Goal: Navigation & Orientation: Find specific page/section

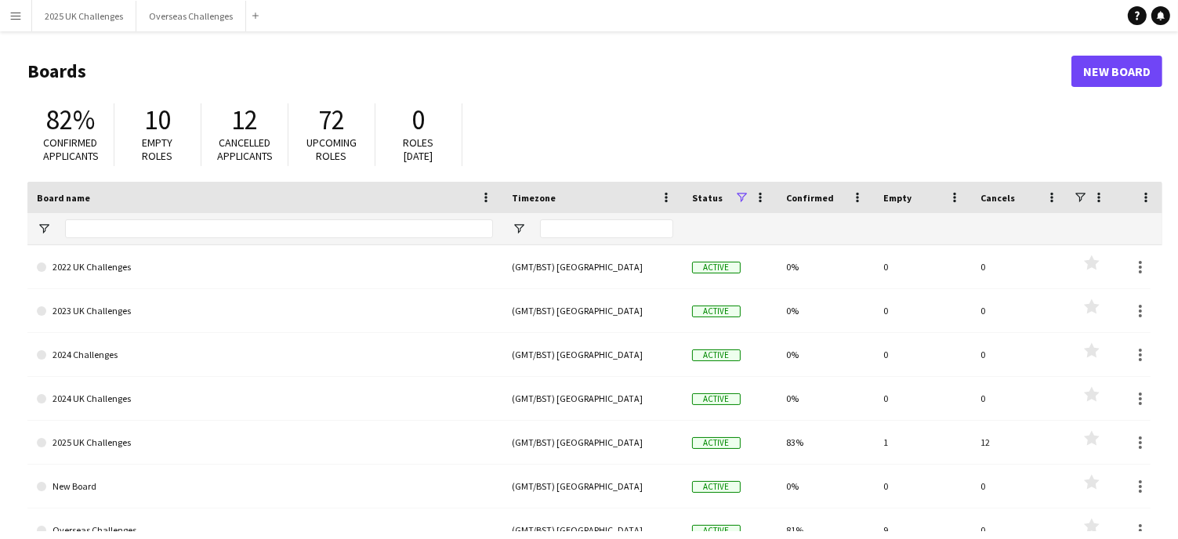
click at [890, 112] on div "82% Confirmed applicants 10 Empty roles 12 Cancelled applicants 72 Upcoming rol…" at bounding box center [594, 139] width 1135 height 86
click at [173, 22] on button "Overseas Challenges Close" at bounding box center [191, 16] width 110 height 31
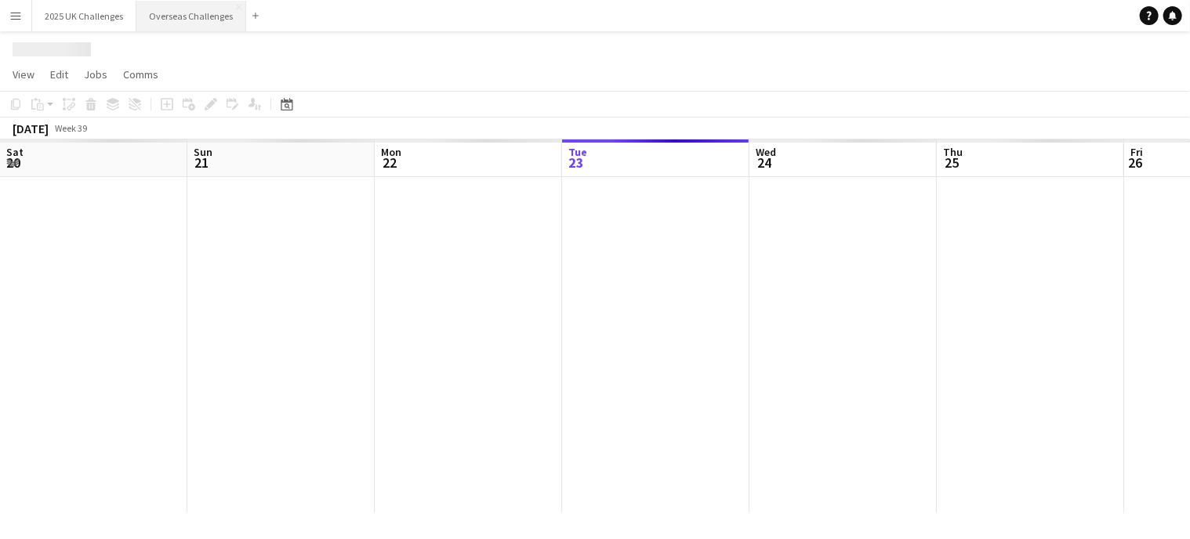
scroll to position [0, 375]
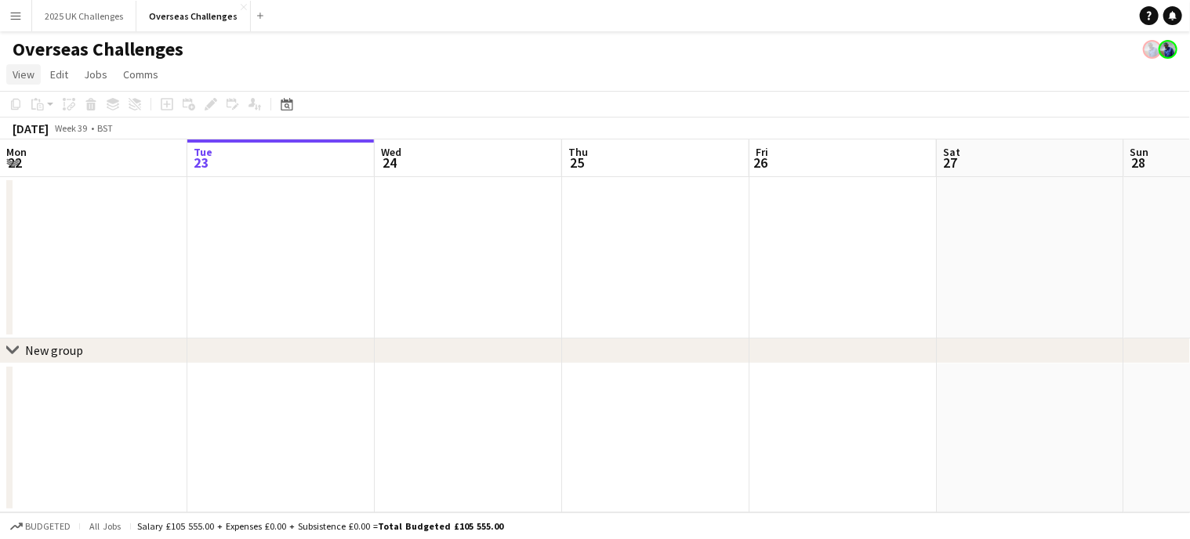
click at [35, 76] on link "View" at bounding box center [23, 74] width 34 height 20
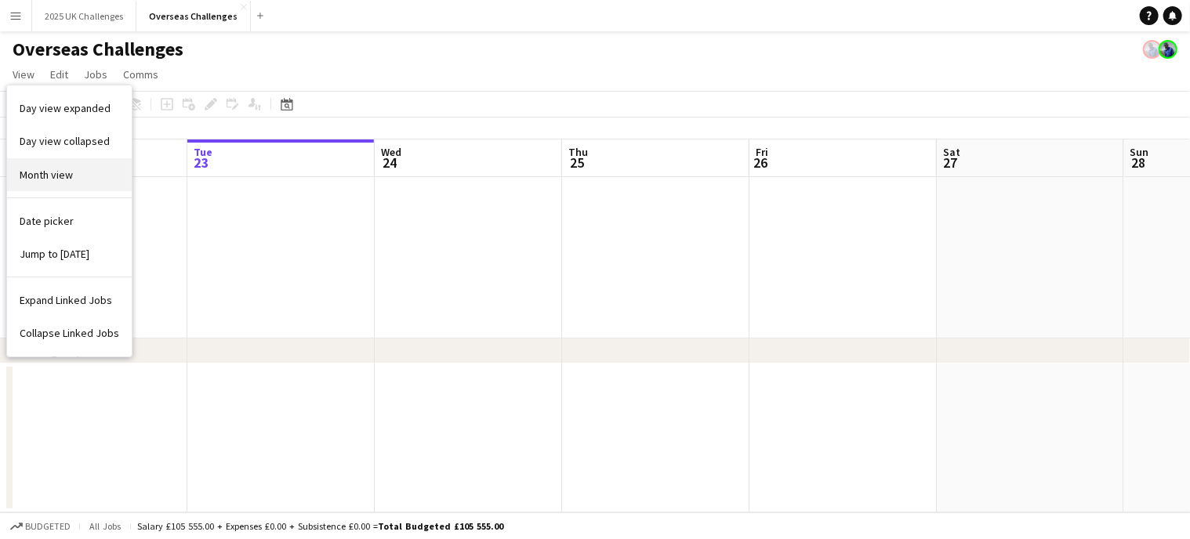
click at [56, 170] on span "Month view" at bounding box center [46, 175] width 53 height 14
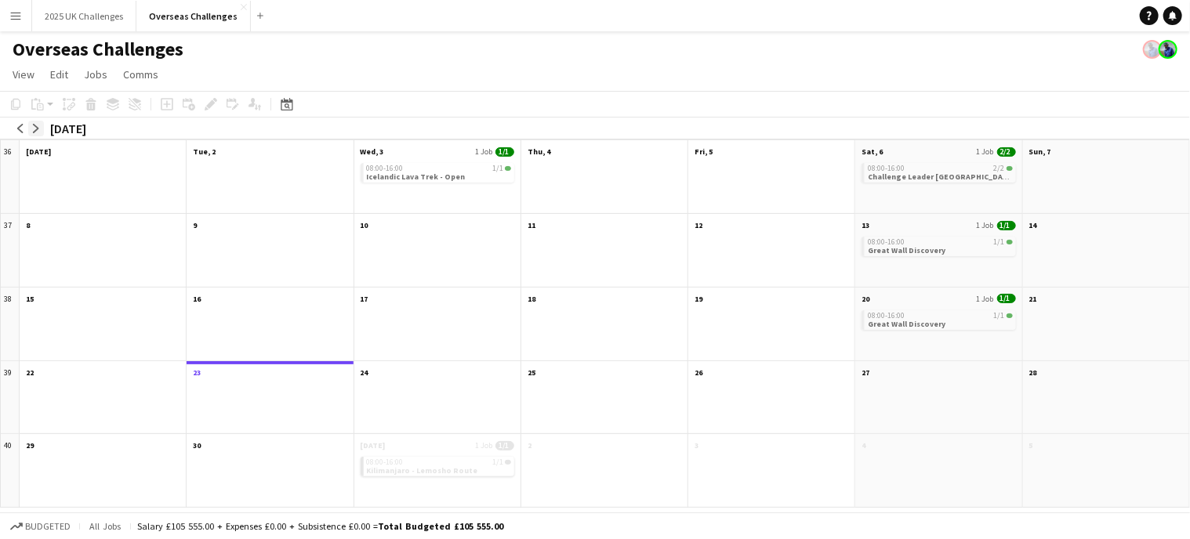
click at [34, 132] on app-icon "arrow-right" at bounding box center [35, 128] width 9 height 9
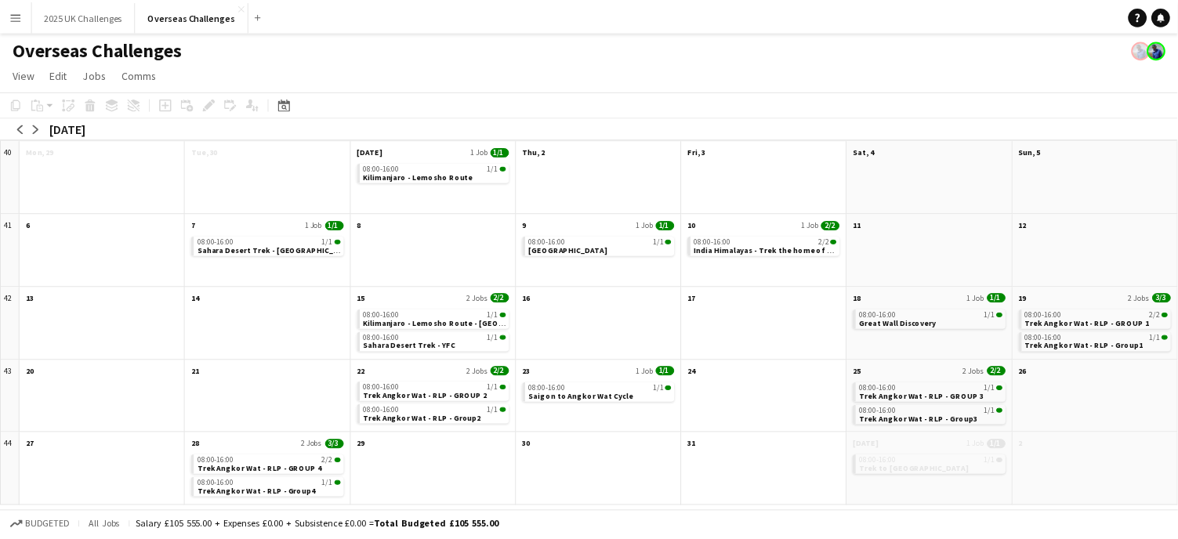
scroll to position [0, 0]
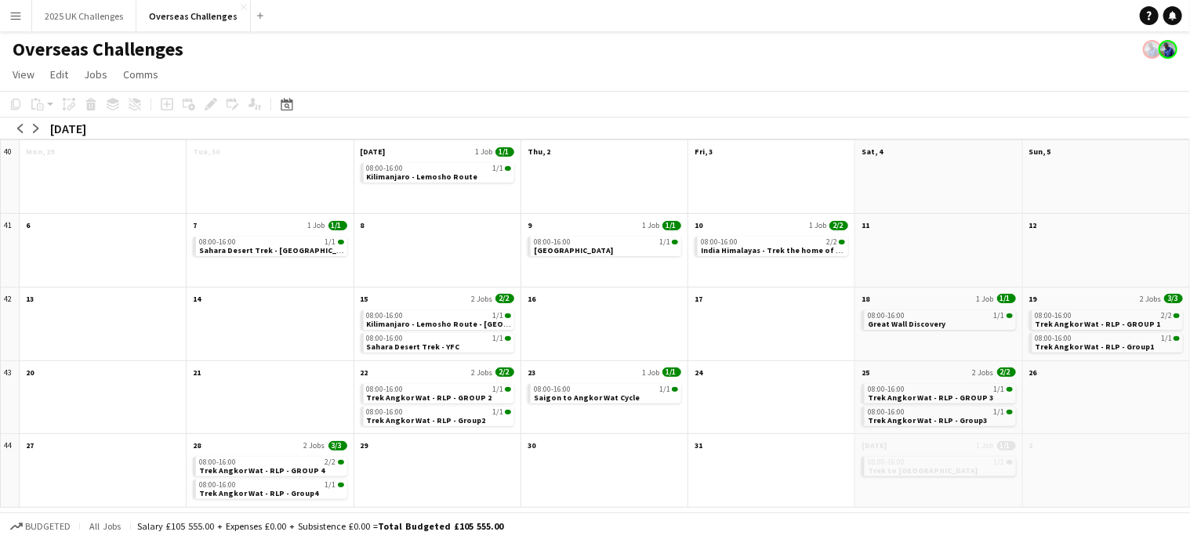
click at [404, 381] on div "08:00-16:00 1/1 Trek Angkor Wat - RLP - GROUP 2 08:00-16:00 1/1 Trek Angkor Wat…" at bounding box center [437, 407] width 166 height 53
click at [407, 389] on div "08:00-16:00 1/1" at bounding box center [439, 390] width 144 height 8
click at [448, 396] on span "Trek Angkor Wat - RLP - GROUP 2" at bounding box center [429, 399] width 125 height 10
click at [439, 371] on app-month-view-date-header "22 2 Jobs 2/2" at bounding box center [437, 371] width 166 height 20
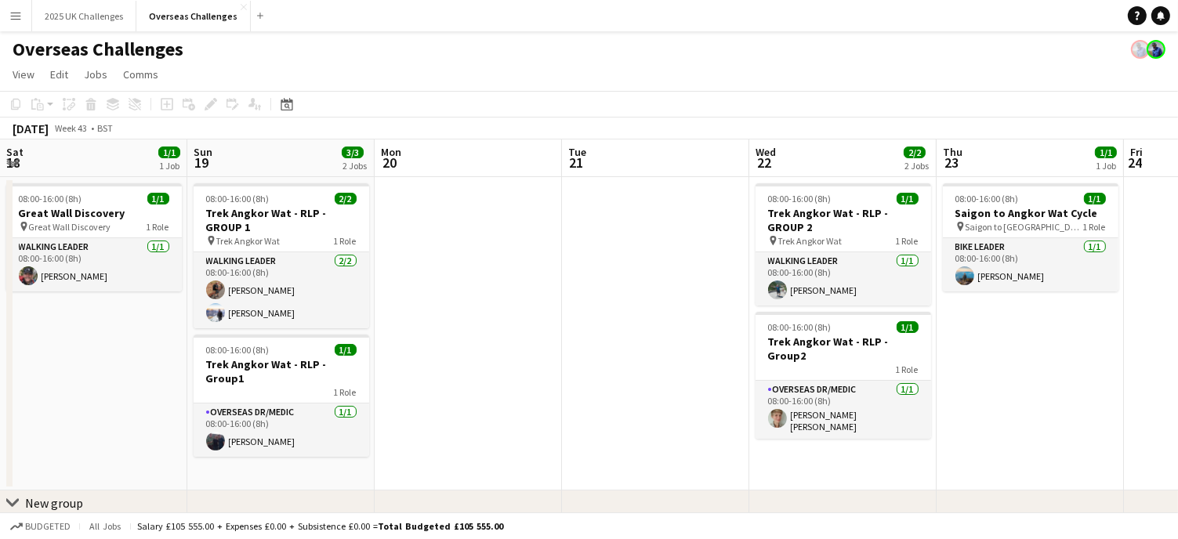
scroll to position [0, 539]
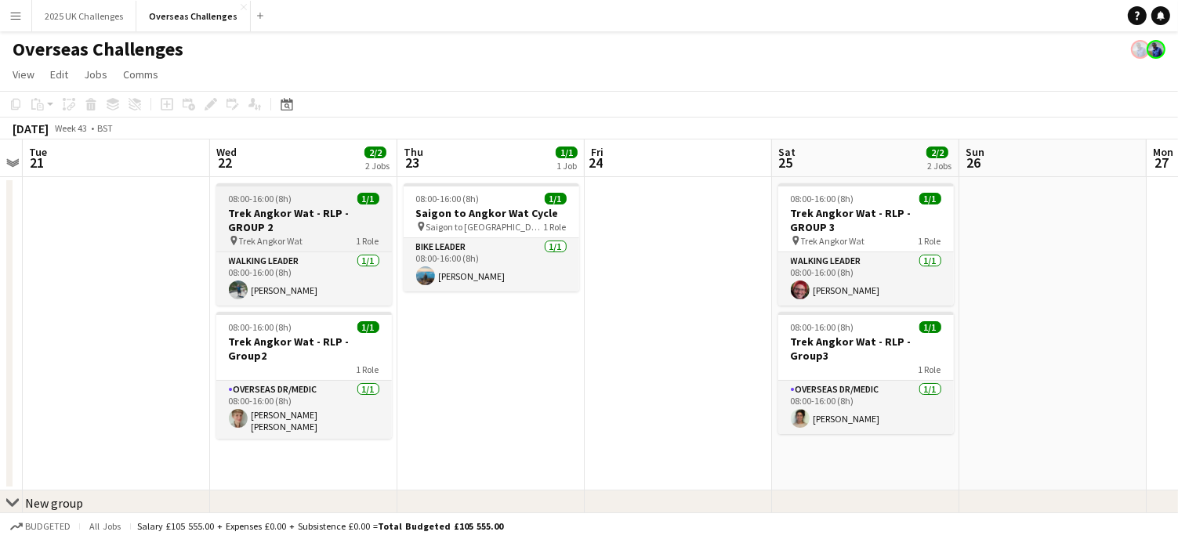
click at [301, 231] on h3 "Trek Angkor Wat - RLP - GROUP 2" at bounding box center [304, 220] width 176 height 28
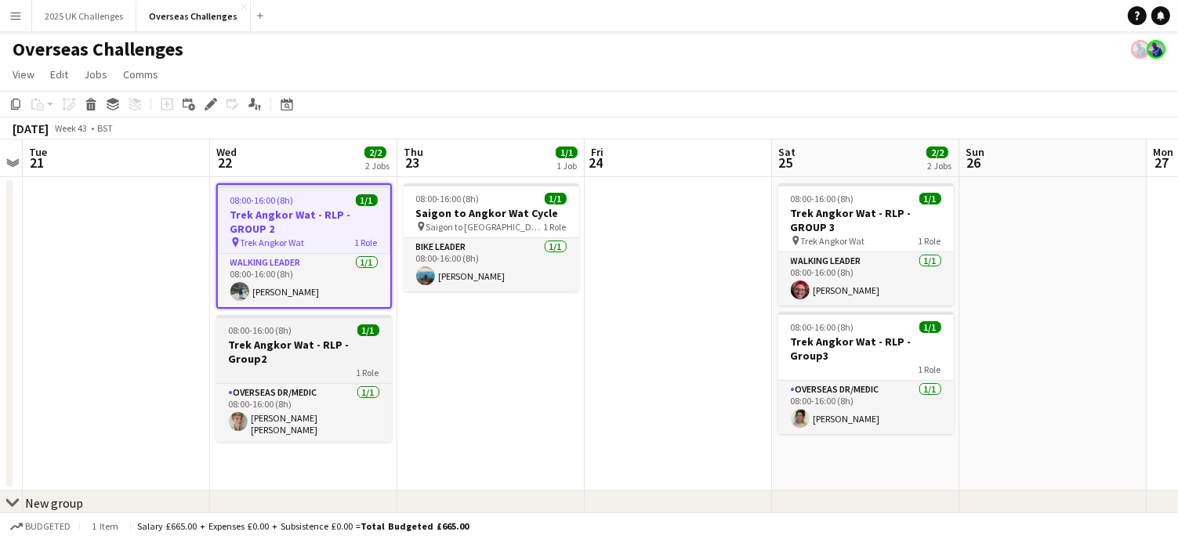
click at [296, 366] on div "1 Role" at bounding box center [304, 372] width 176 height 13
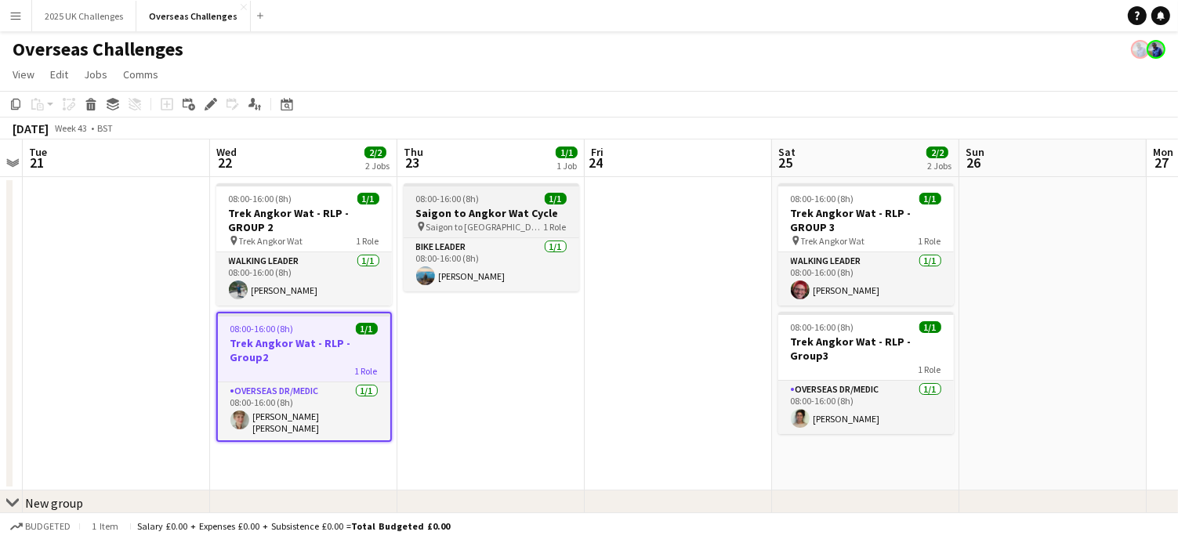
click at [480, 219] on h3 "Saigon to Angkor Wat Cycle" at bounding box center [492, 213] width 176 height 14
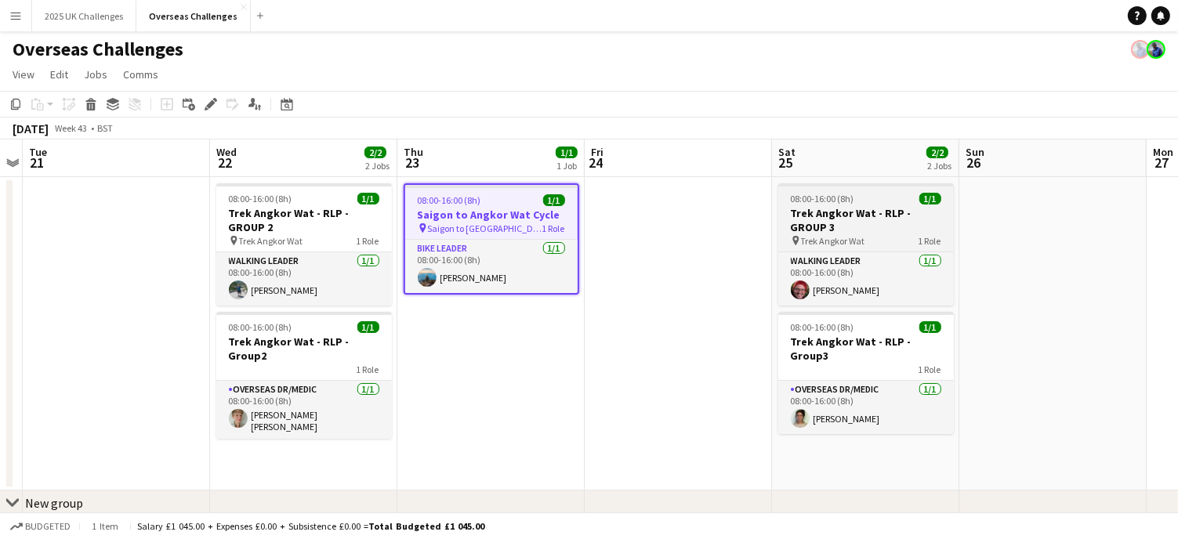
click at [872, 228] on h3 "Trek Angkor Wat - RLP - GROUP 3" at bounding box center [866, 220] width 176 height 28
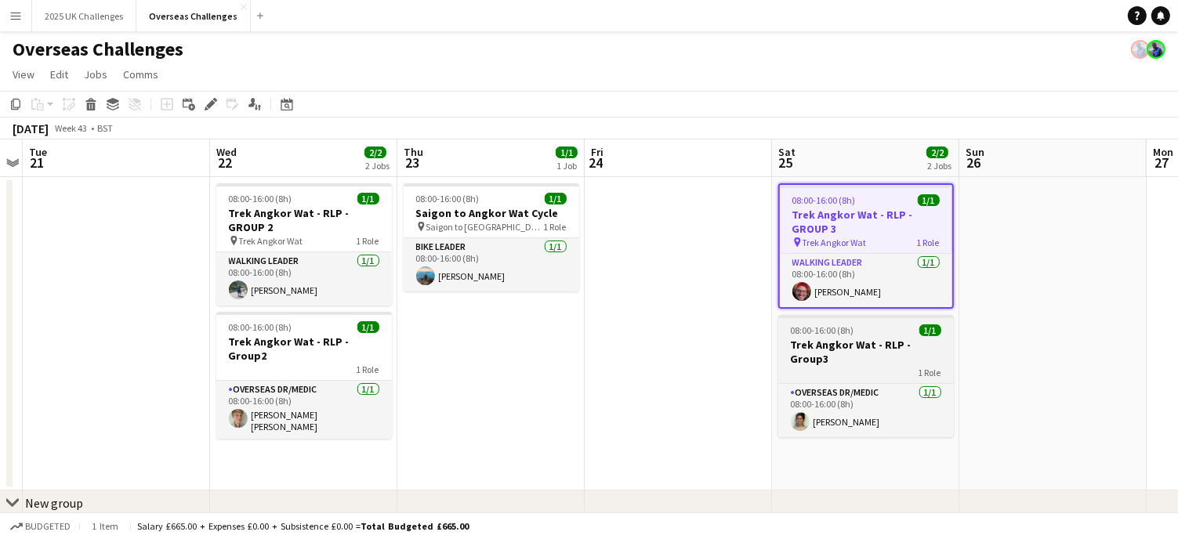
click at [890, 346] on h3 "Trek Angkor Wat - RLP - Group3" at bounding box center [866, 352] width 176 height 28
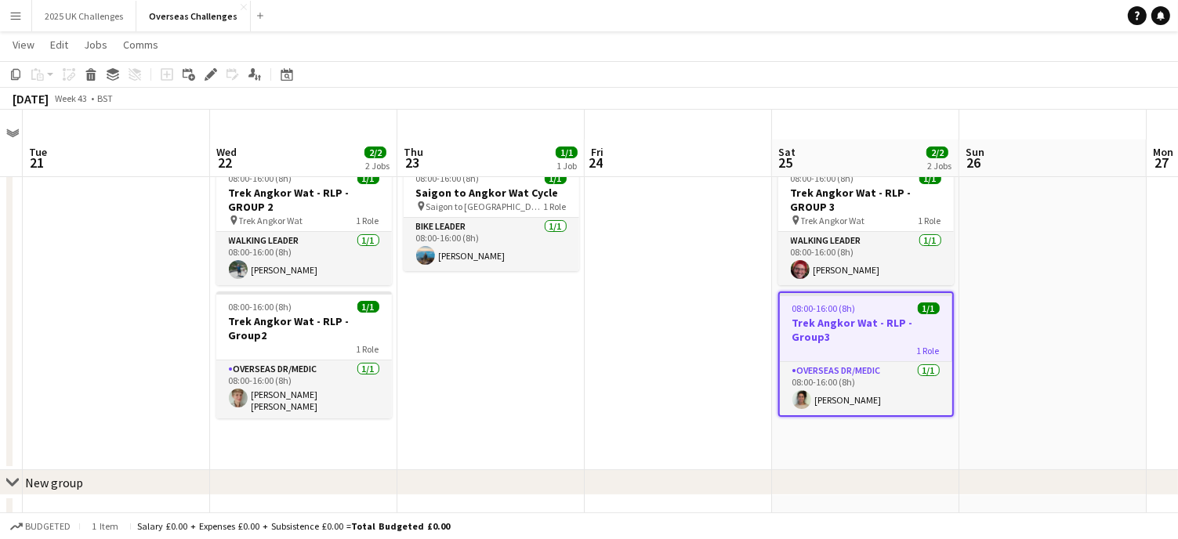
scroll to position [0, 0]
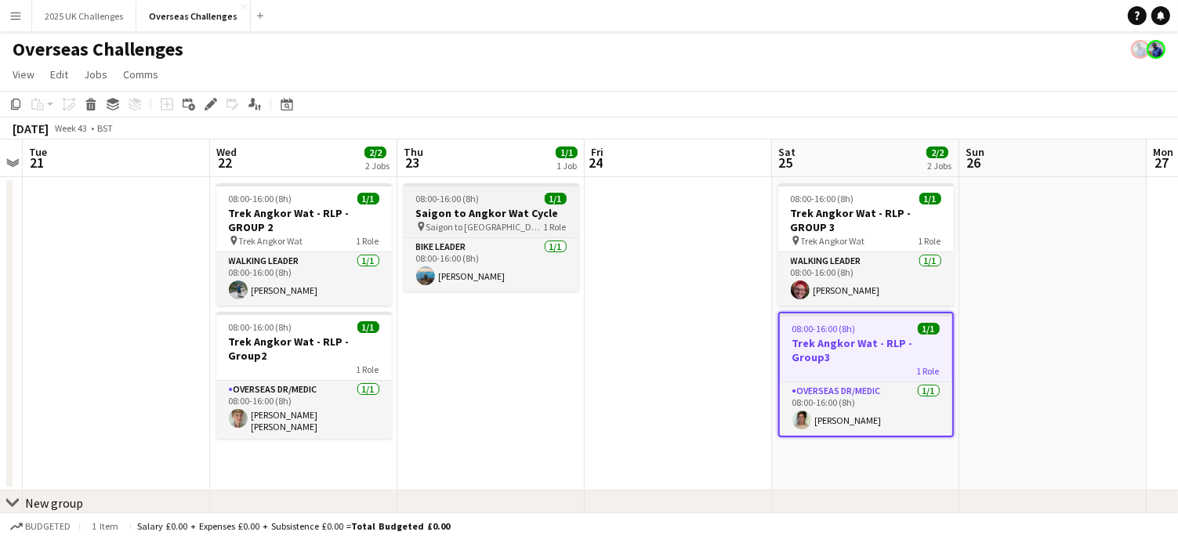
click at [439, 212] on h3 "Saigon to Angkor Wat Cycle" at bounding box center [492, 213] width 176 height 14
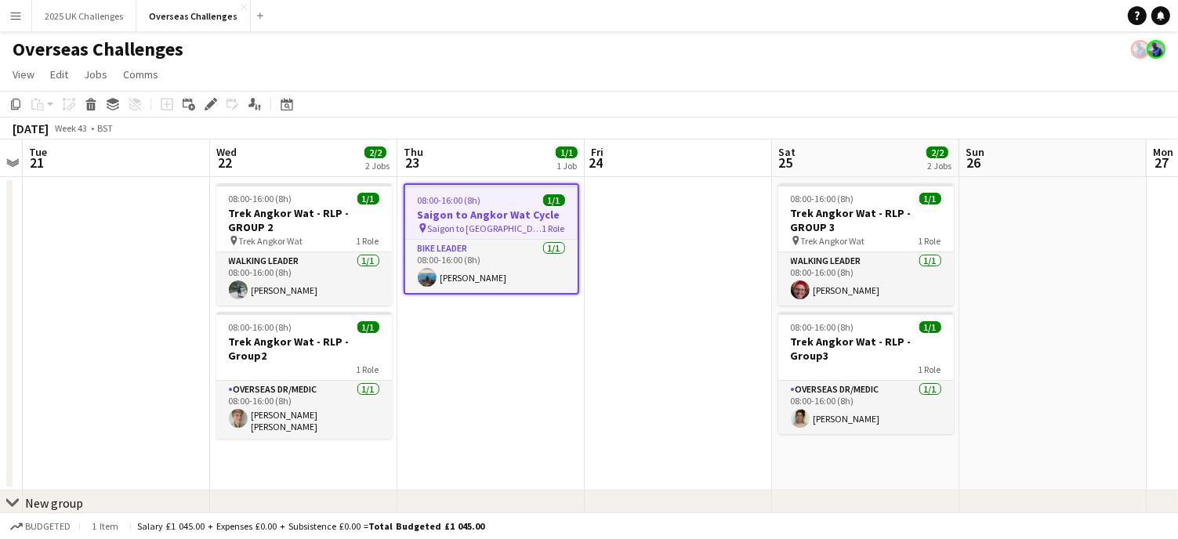
drag, startPoint x: 279, startPoint y: 208, endPoint x: 490, endPoint y: 29, distance: 276.4
click at [278, 208] on h3 "Trek Angkor Wat - RLP - GROUP 2" at bounding box center [304, 220] width 176 height 28
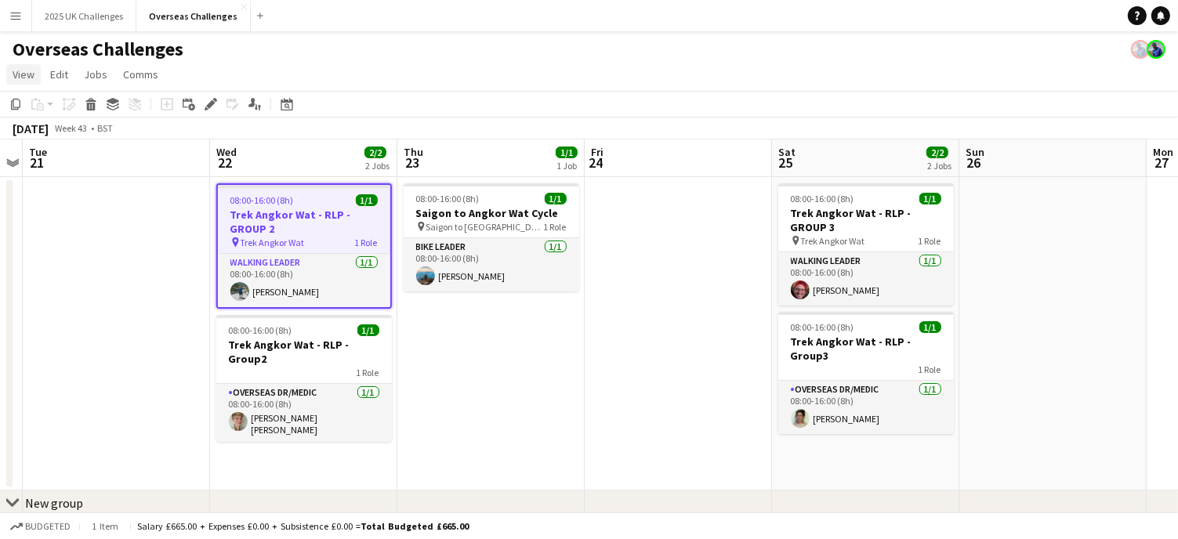
click at [27, 75] on span "View" at bounding box center [24, 74] width 22 height 14
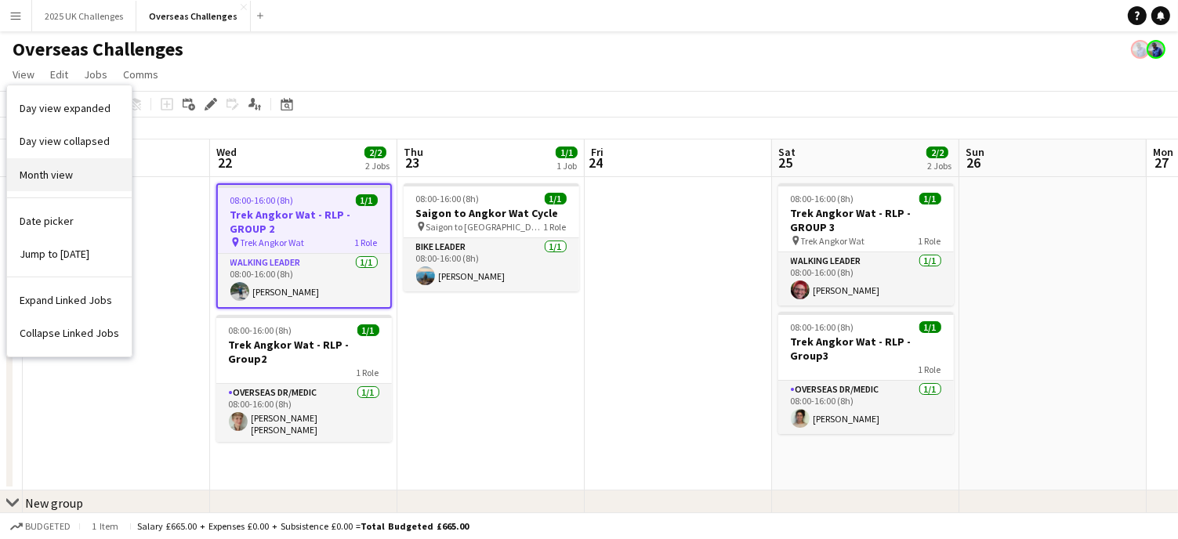
click at [47, 175] on span "Month view" at bounding box center [46, 175] width 53 height 14
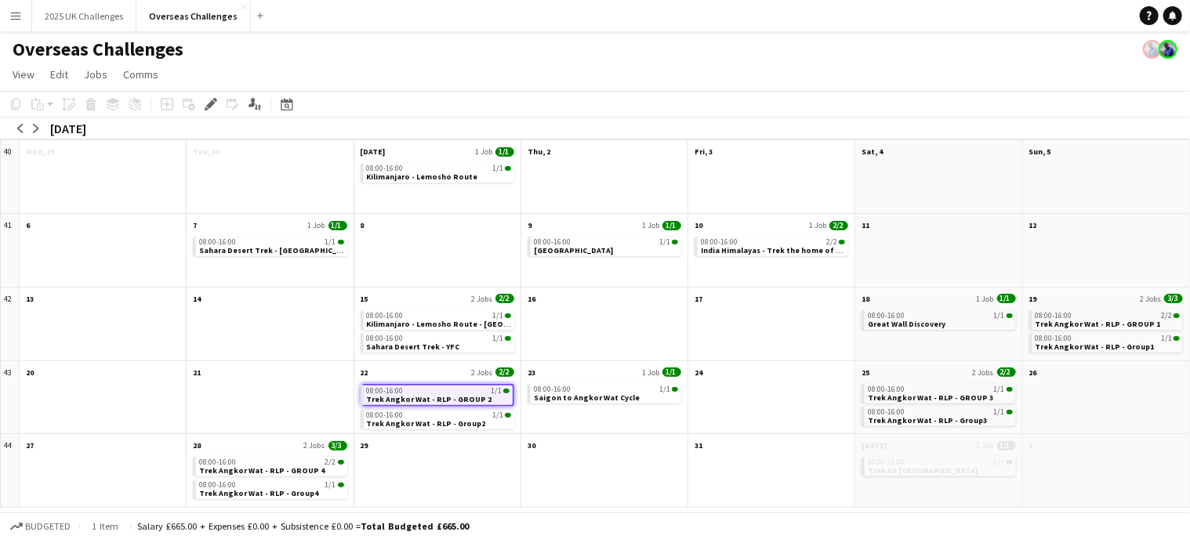
click at [871, 19] on app-navbar "Menu Boards Boards Boards All jobs Status Workforce Workforce My Workforce Recr…" at bounding box center [595, 15] width 1190 height 31
